Goal: Transaction & Acquisition: Purchase product/service

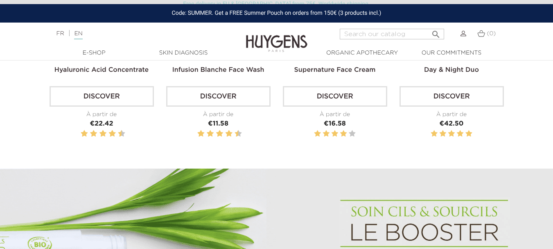
scroll to position [303, 0]
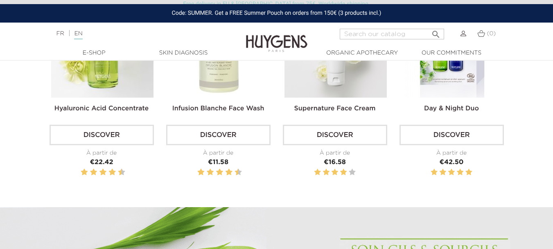
click at [448, 135] on link "Discover" at bounding box center [452, 135] width 104 height 20
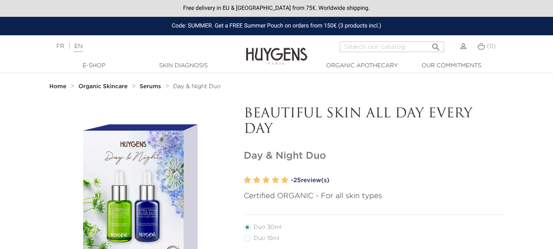
drag, startPoint x: 557, startPoint y: 18, endPoint x: 516, endPoint y: -16, distance: 53.1
click at [516, 0] on html "Free delivery in EU & [GEOGRAPHIC_DATA] from 75€. Worldwide shipping. Code: SUM…" at bounding box center [276, 124] width 553 height 249
